Goal: Book appointment/travel/reservation

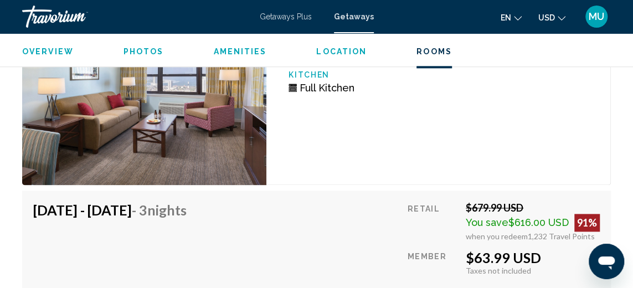
scroll to position [2366, 0]
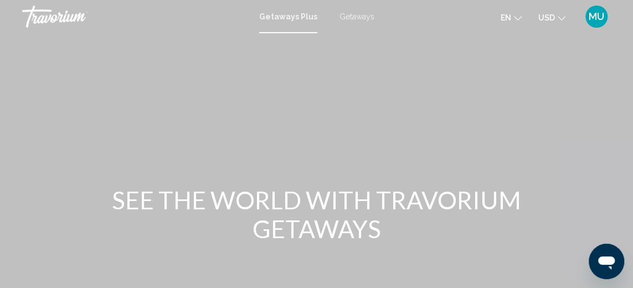
click at [291, 18] on span "Getaways Plus" at bounding box center [288, 16] width 58 height 9
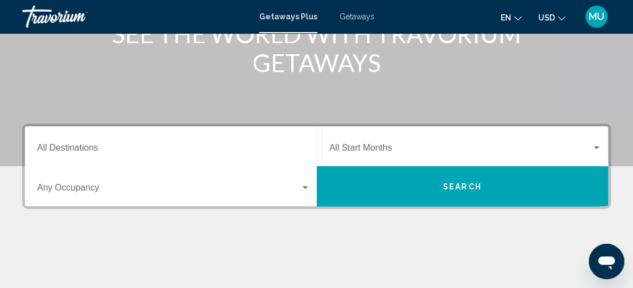
scroll to position [221, 0]
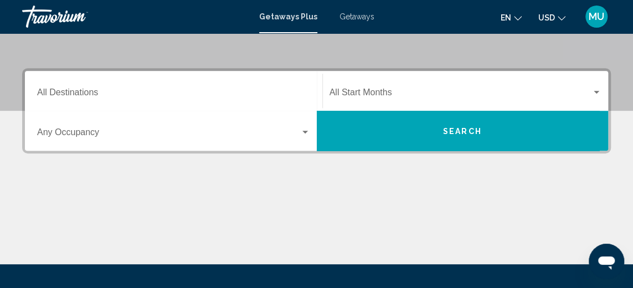
click at [305, 131] on div "Search widget" at bounding box center [305, 132] width 6 height 3
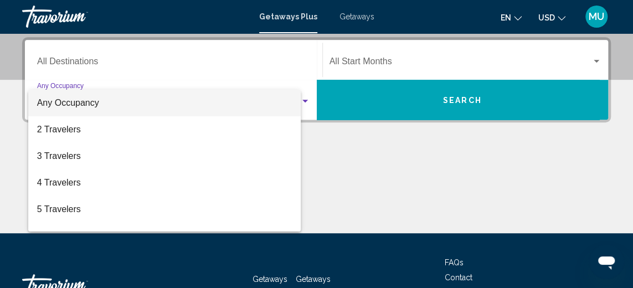
scroll to position [254, 0]
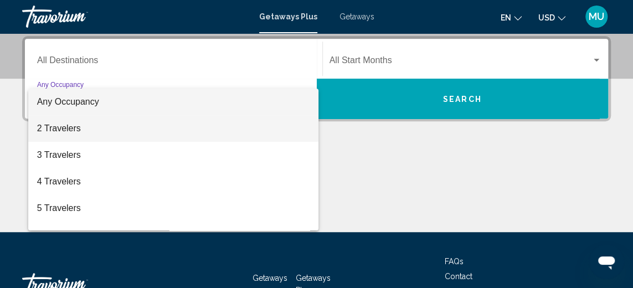
click at [171, 134] on span "2 Travelers" at bounding box center [173, 128] width 273 height 27
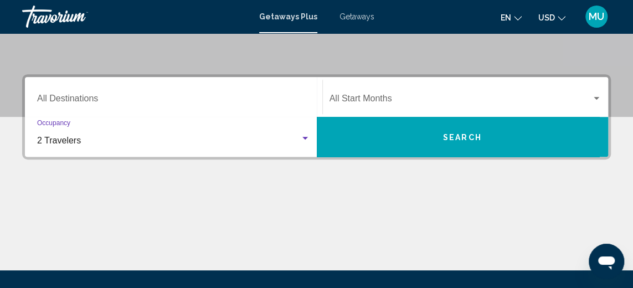
scroll to position [198, 0]
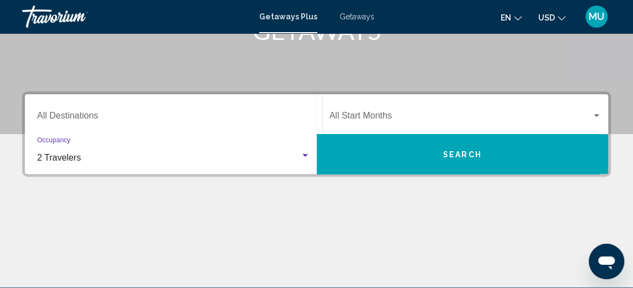
click at [457, 152] on span "Search" at bounding box center [462, 154] width 39 height 9
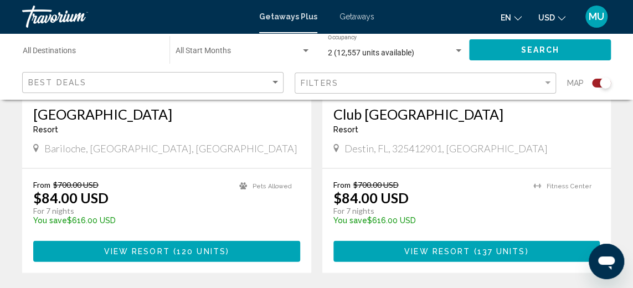
scroll to position [941, 0]
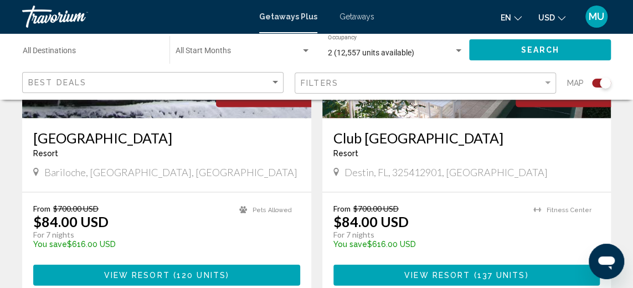
click at [459, 271] on span "View Resort" at bounding box center [437, 275] width 66 height 9
